Goal: Complete application form

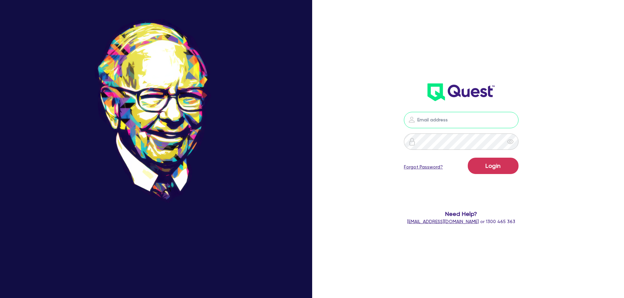
type input "[PERSON_NAME][EMAIL_ADDRESS][DOMAIN_NAME]"
click at [540, 251] on div "[PERSON_NAME][EMAIL_ADDRESS][DOMAIN_NAME] Login Forgot Password? Need Help? [EM…" at bounding box center [470, 149] width 208 height 349
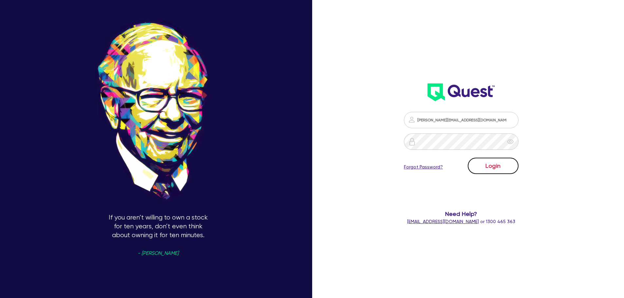
click at [494, 167] on button "Login" at bounding box center [493, 166] width 51 height 16
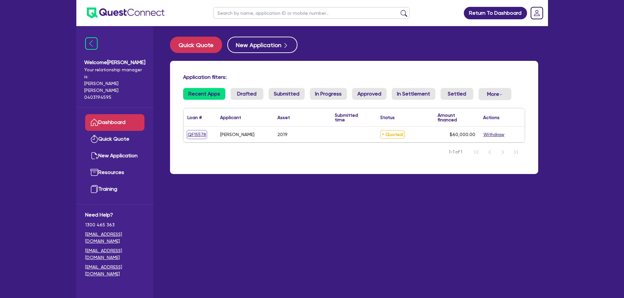
click at [197, 134] on link "QF15578" at bounding box center [196, 135] width 19 height 8
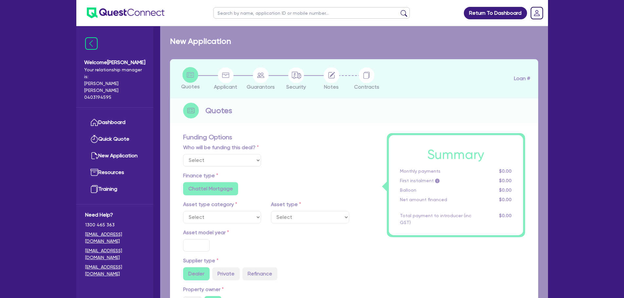
select select "Quest Finance - Own Book"
select select "CARS_AND_LIGHT_TRUCKS"
type input "2019"
radio input "false"
radio input "true"
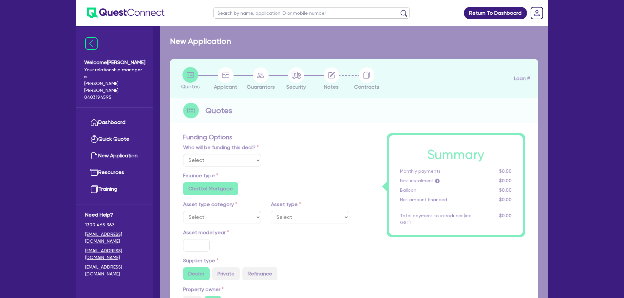
type input "80,000"
type input "20,000"
type input "4.16"
type input "2,500"
type input "17.95"
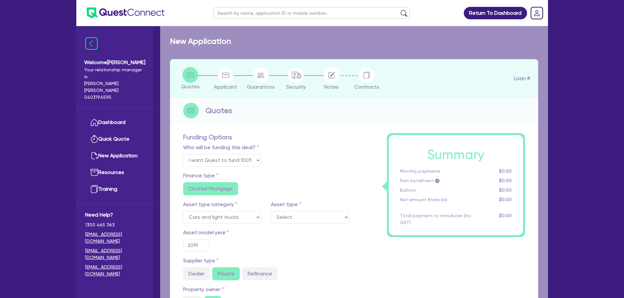
select select "VANS_AND_UTES"
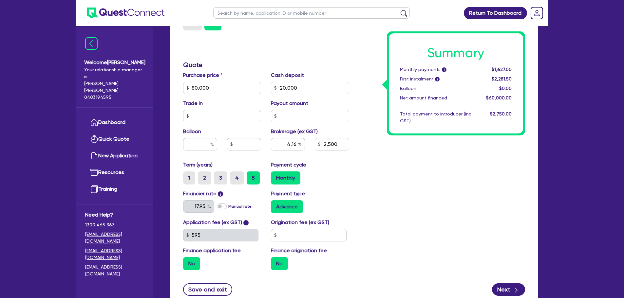
scroll to position [328, 0]
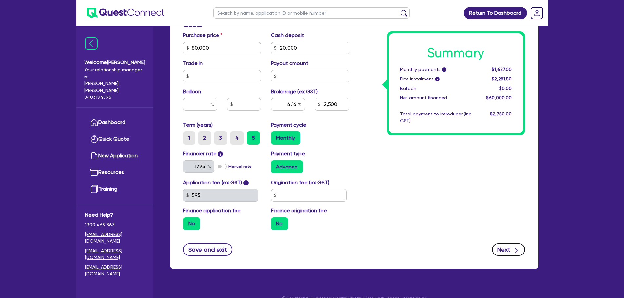
click at [502, 244] on button "Next" at bounding box center [508, 250] width 33 height 12
type input "80,000"
type input "20,000"
type input "4.16"
type input "2,500"
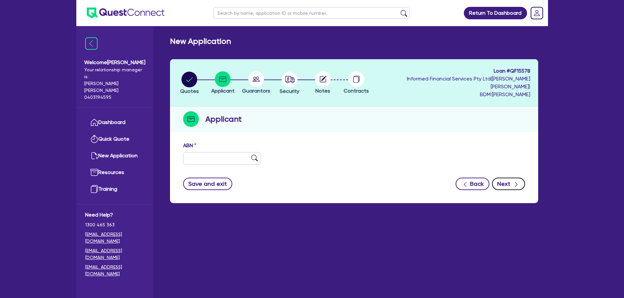
click at [506, 178] on button "Next" at bounding box center [508, 184] width 33 height 12
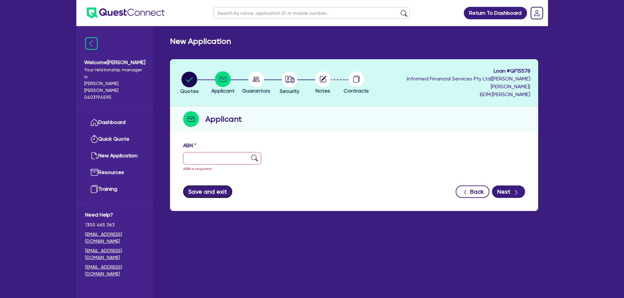
click at [208, 186] on button "Save and exit" at bounding box center [207, 192] width 49 height 12
